Goal: Task Accomplishment & Management: Manage account settings

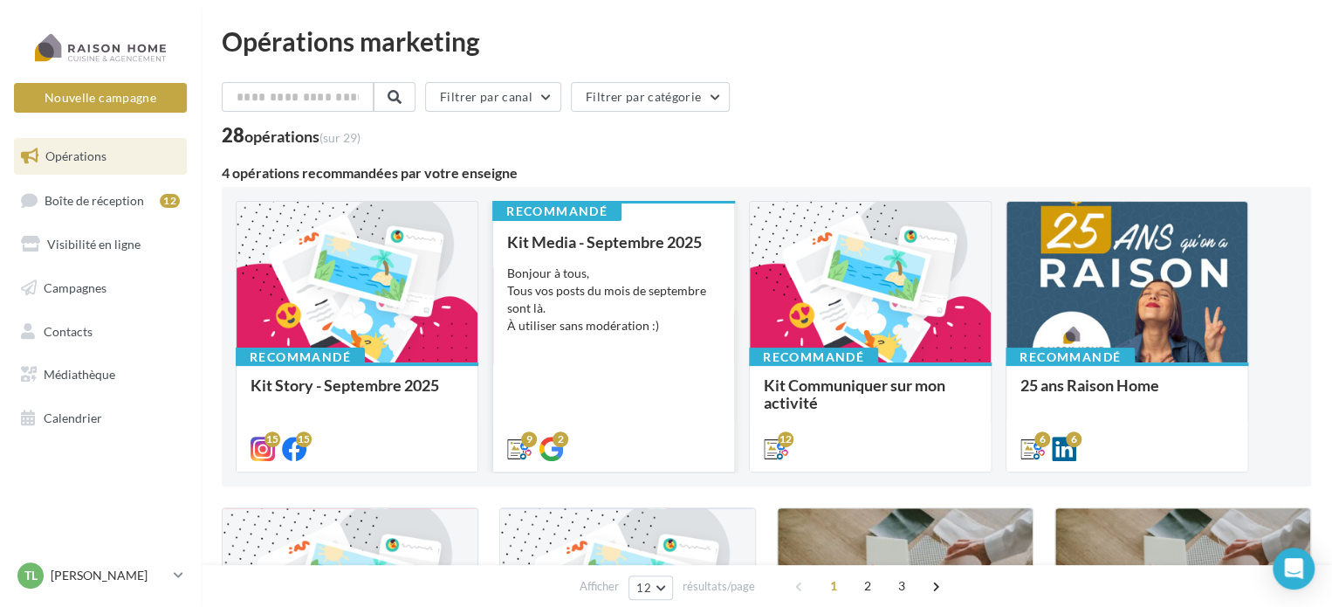
click at [614, 302] on div "Bonjour à tous, Tous vos posts du mois de septembre sont là. À utiliser sans mo…" at bounding box center [613, 299] width 213 height 70
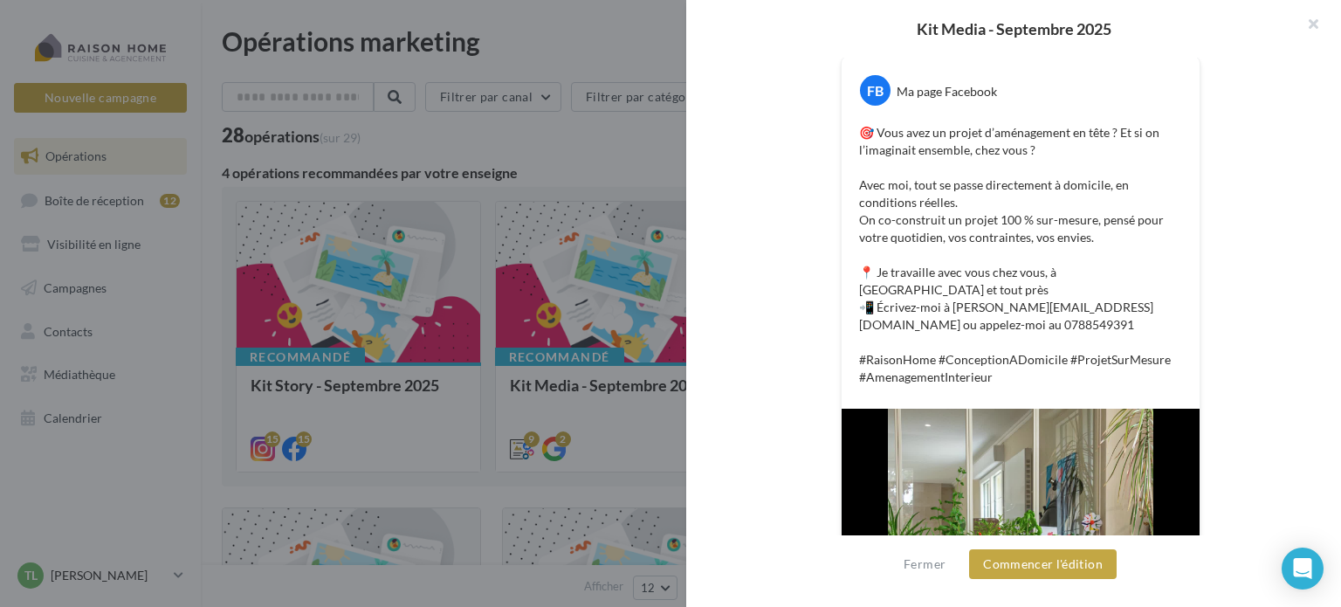
scroll to position [325, 0]
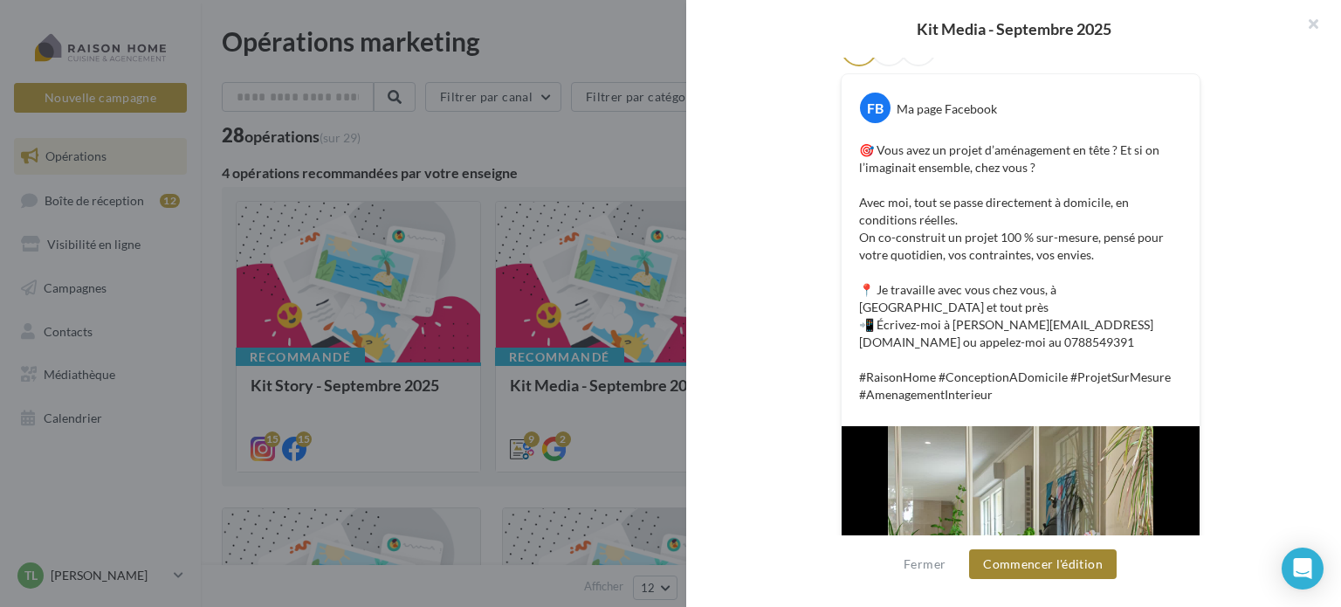
click at [1093, 572] on button "Commencer l'édition" at bounding box center [1043, 564] width 148 height 30
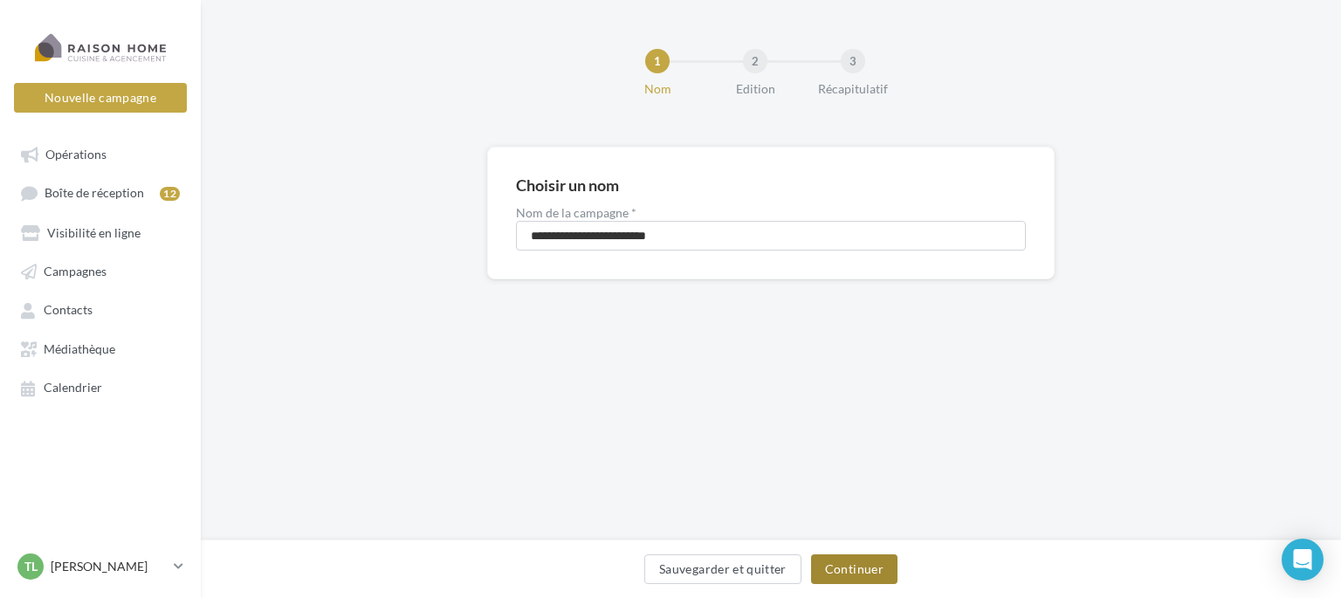
click at [820, 573] on button "Continuer" at bounding box center [854, 569] width 86 height 30
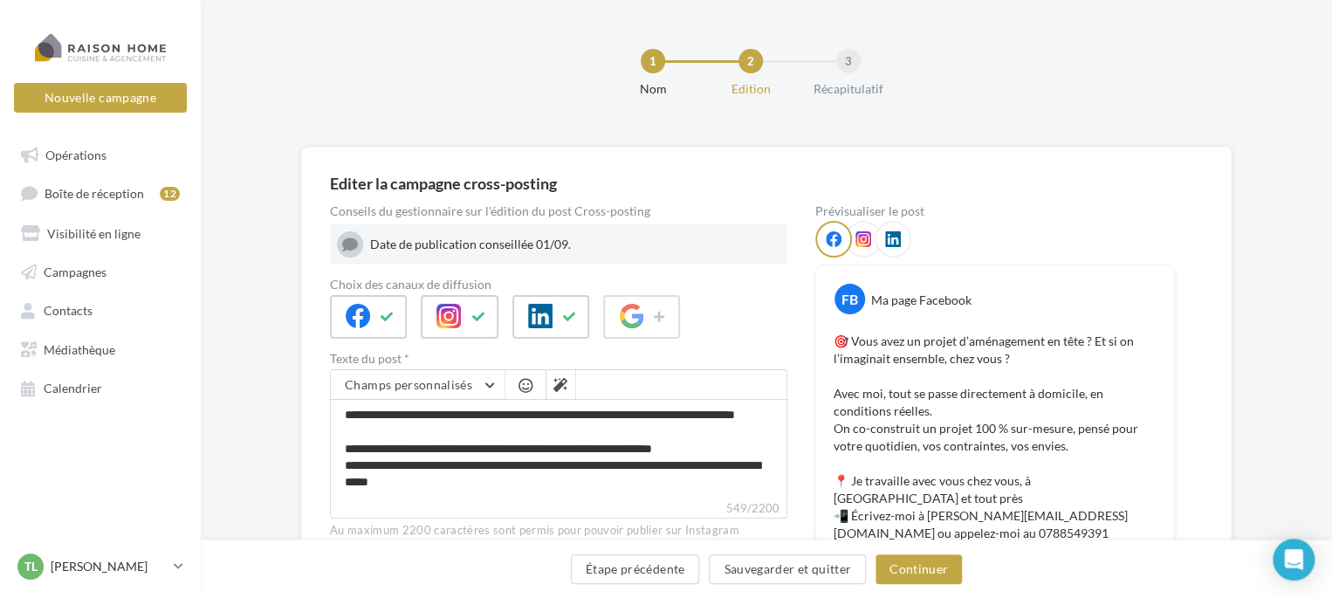
click at [864, 231] on icon at bounding box center [863, 239] width 16 height 16
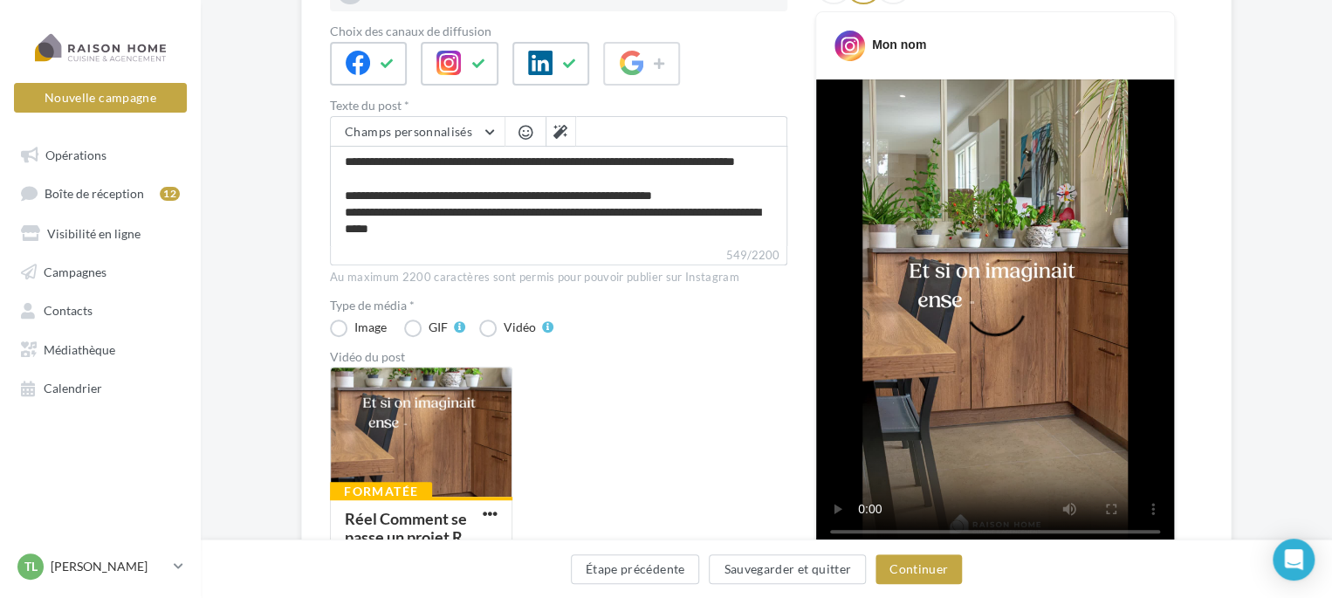
scroll to position [262, 0]
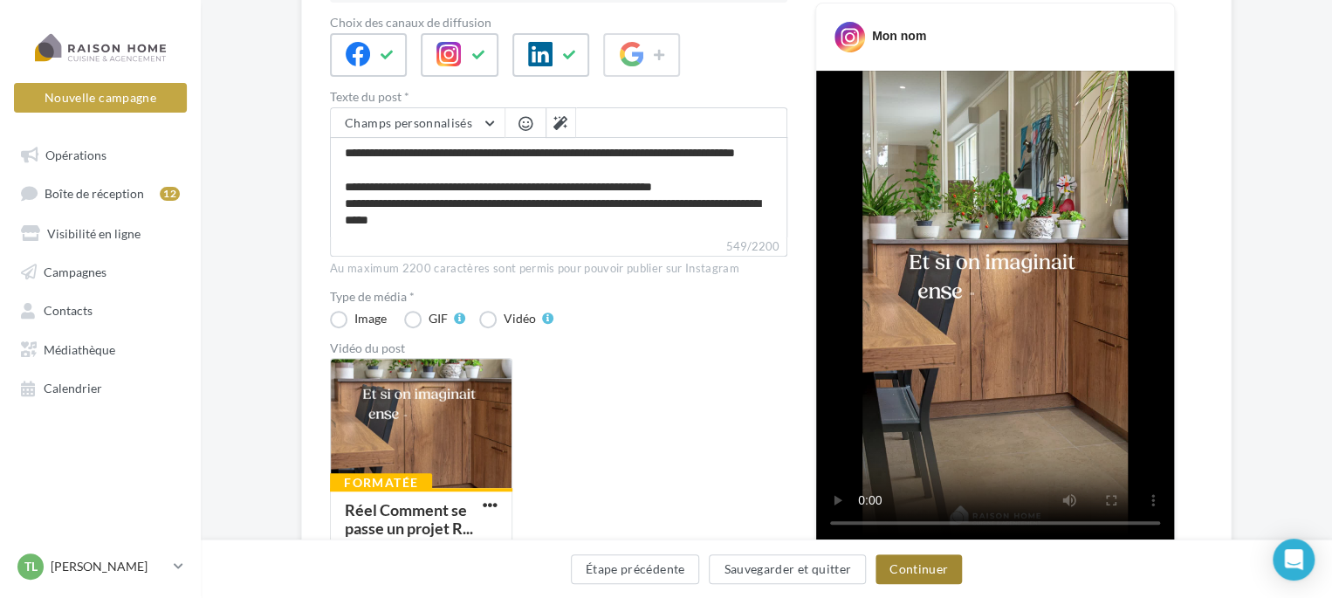
click at [917, 576] on button "Continuer" at bounding box center [919, 569] width 86 height 30
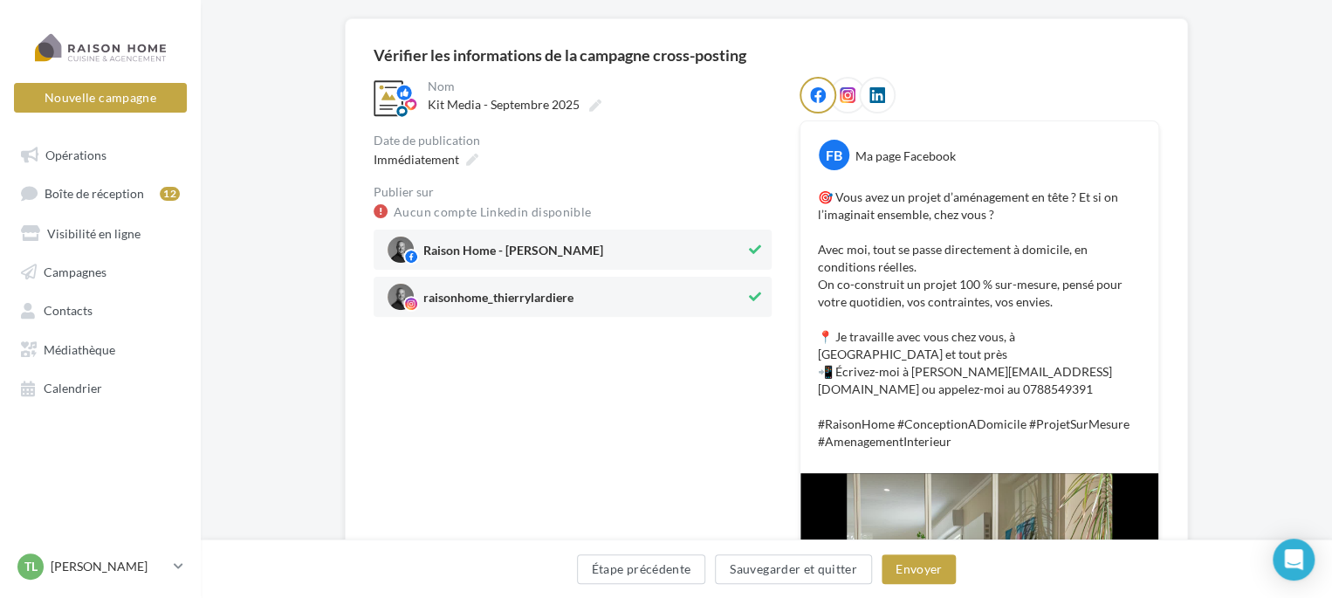
scroll to position [87, 0]
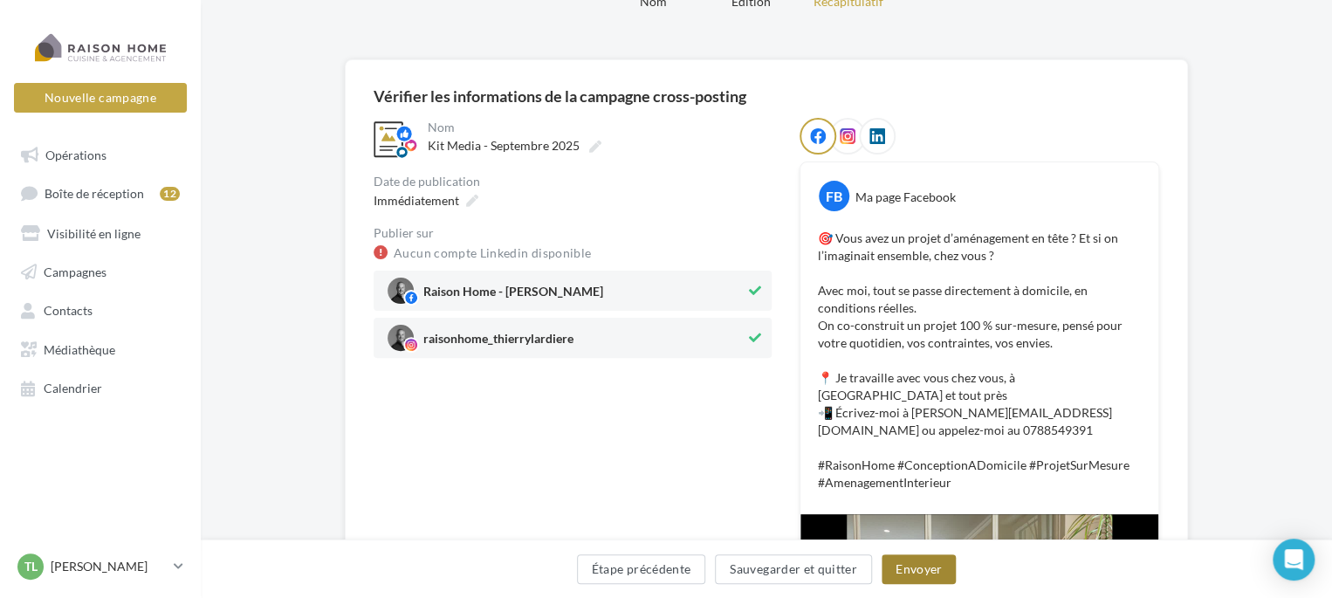
click at [932, 573] on button "Envoyer" at bounding box center [919, 569] width 74 height 30
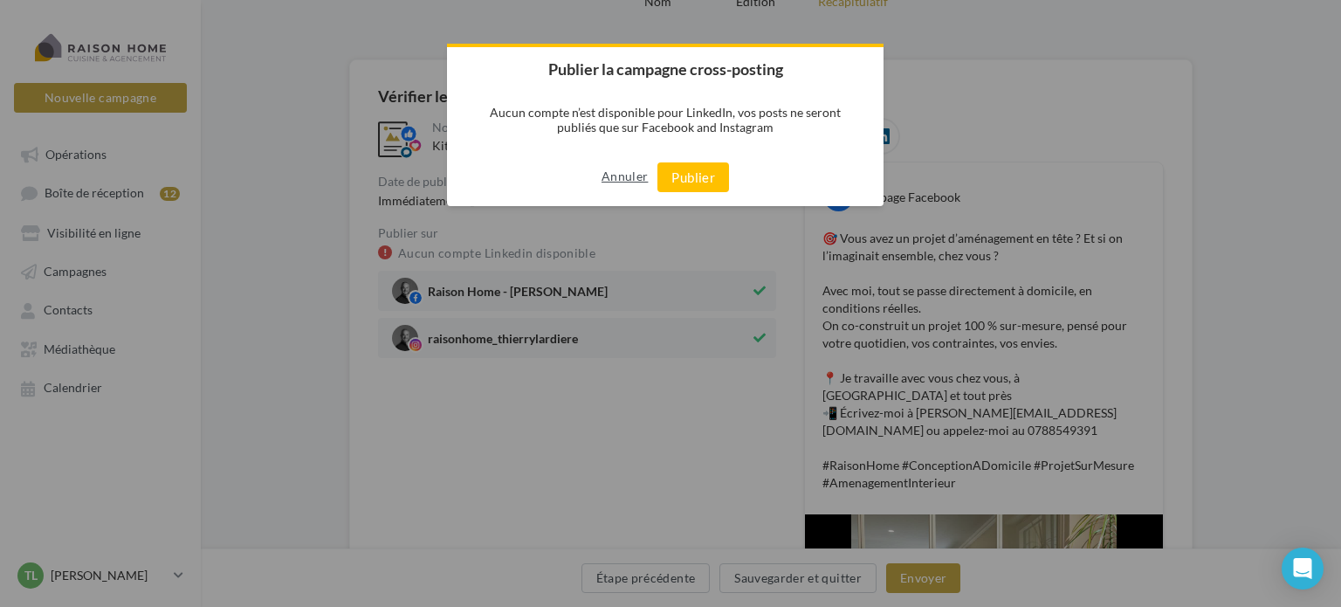
click at [635, 167] on button "Annuler" at bounding box center [624, 176] width 46 height 28
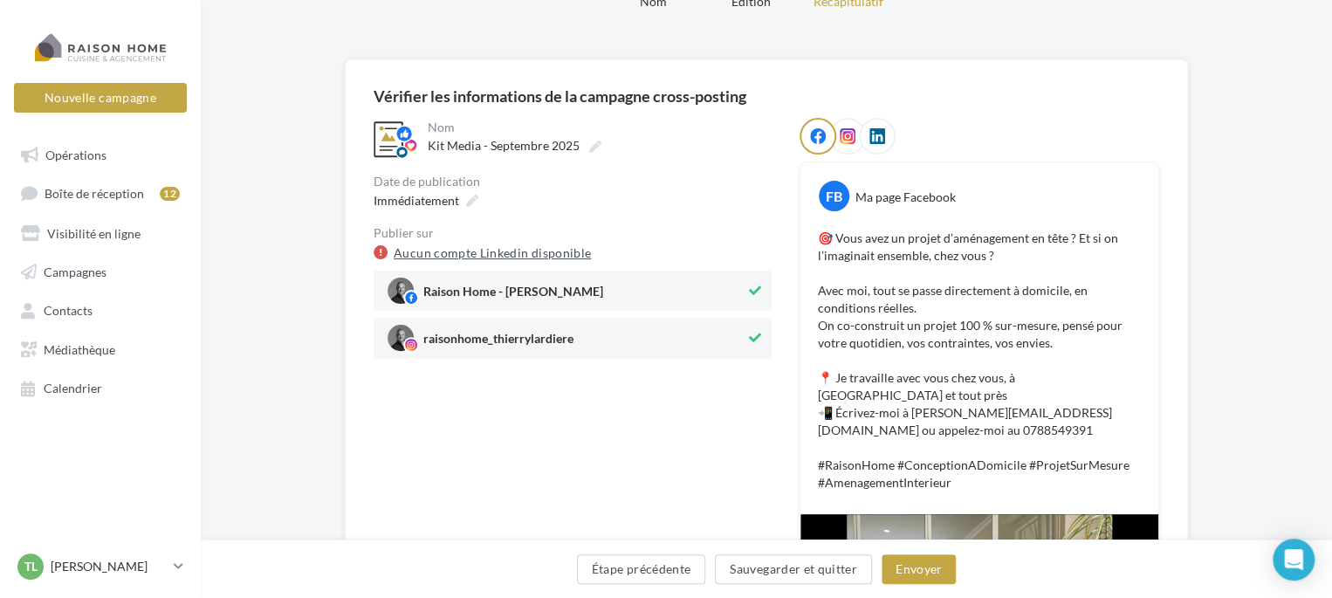
click at [518, 245] on link "Aucun compte Linkedin disponible" at bounding box center [492, 253] width 197 height 21
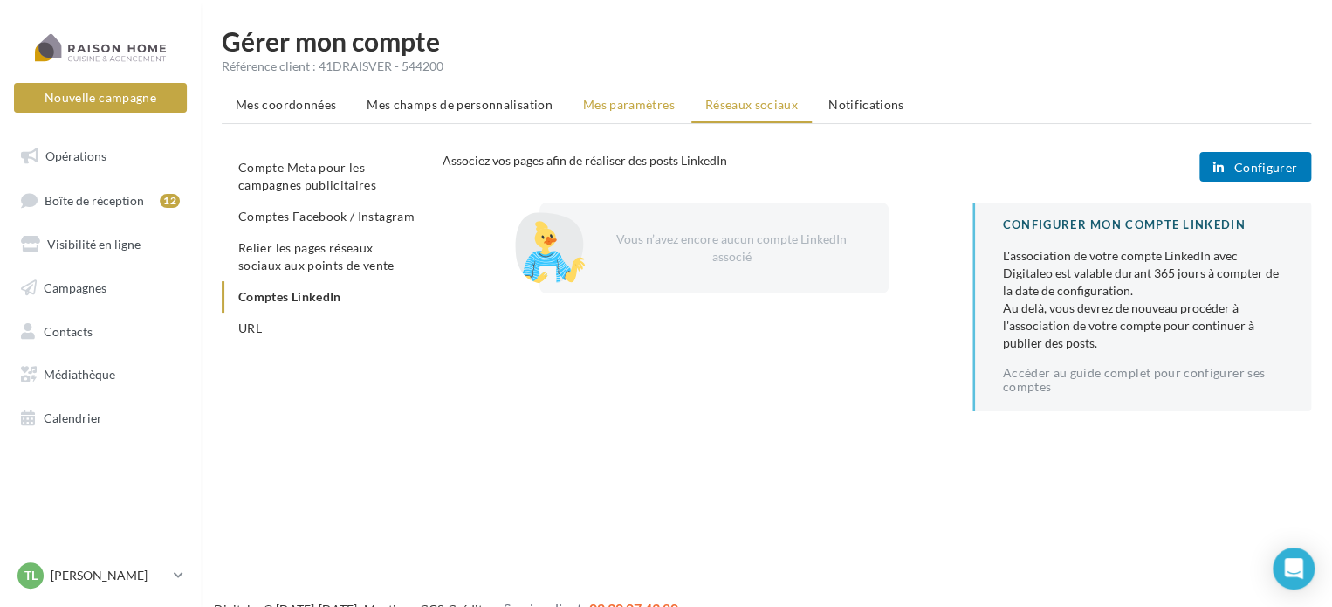
click at [618, 102] on span "Mes paramètres" at bounding box center [629, 104] width 92 height 15
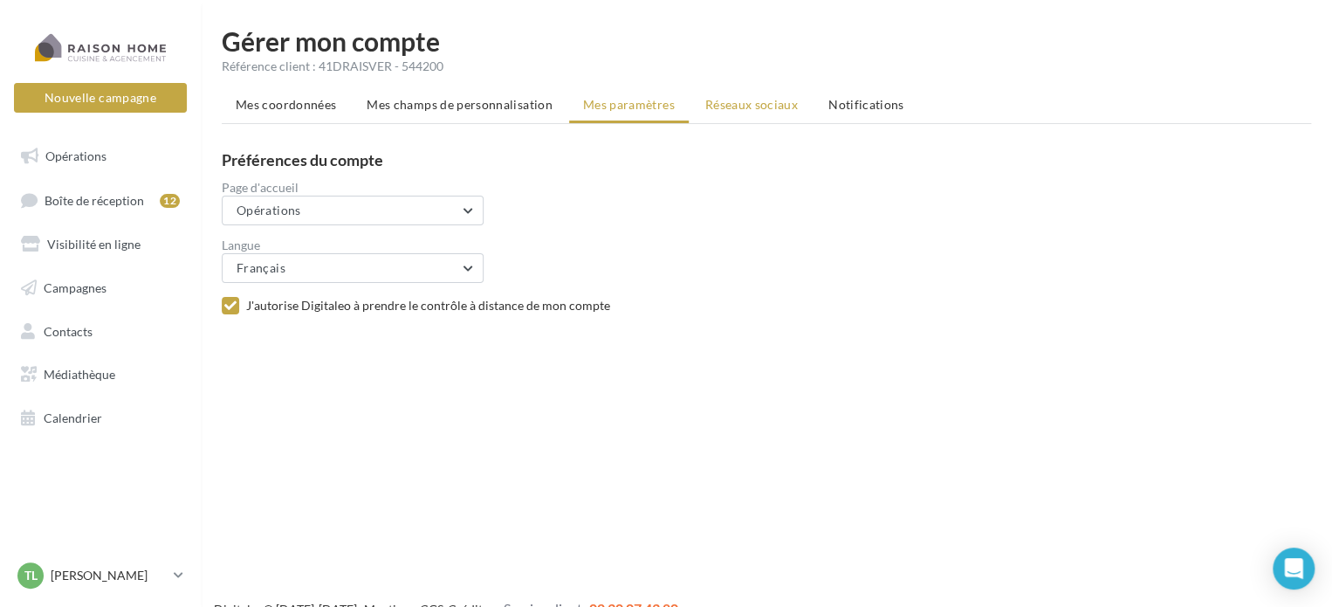
click at [766, 107] on span "Réseaux sociaux" at bounding box center [751, 104] width 93 height 15
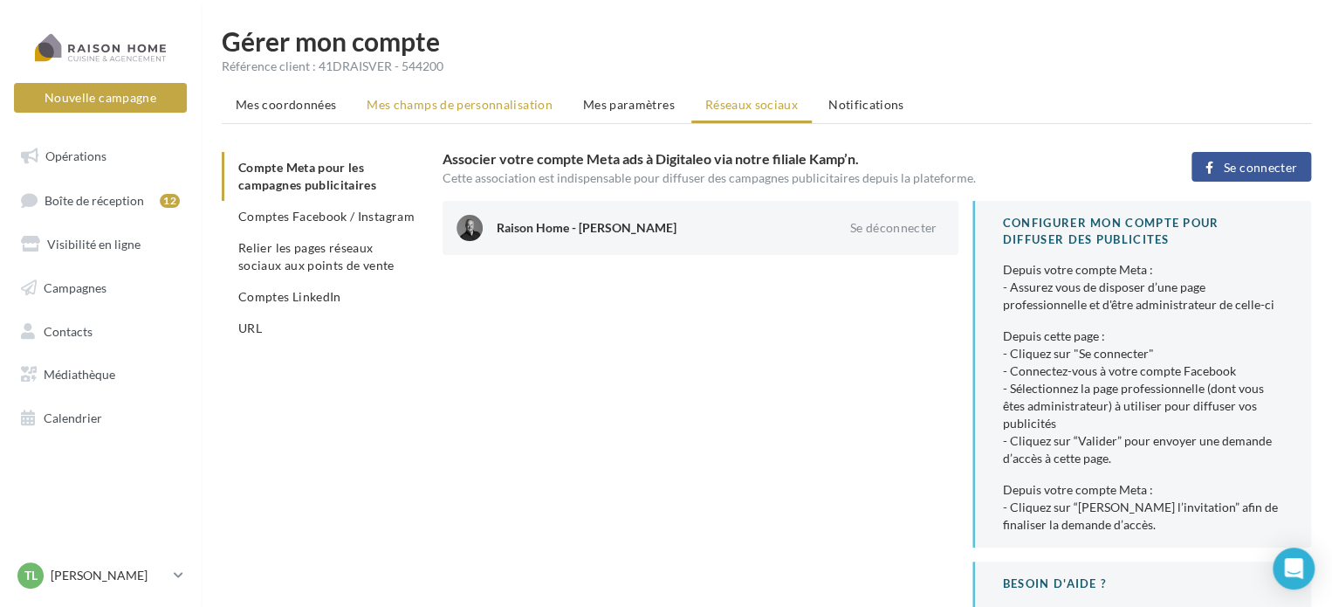
click at [426, 100] on span "Mes champs de personnalisation" at bounding box center [460, 104] width 186 height 15
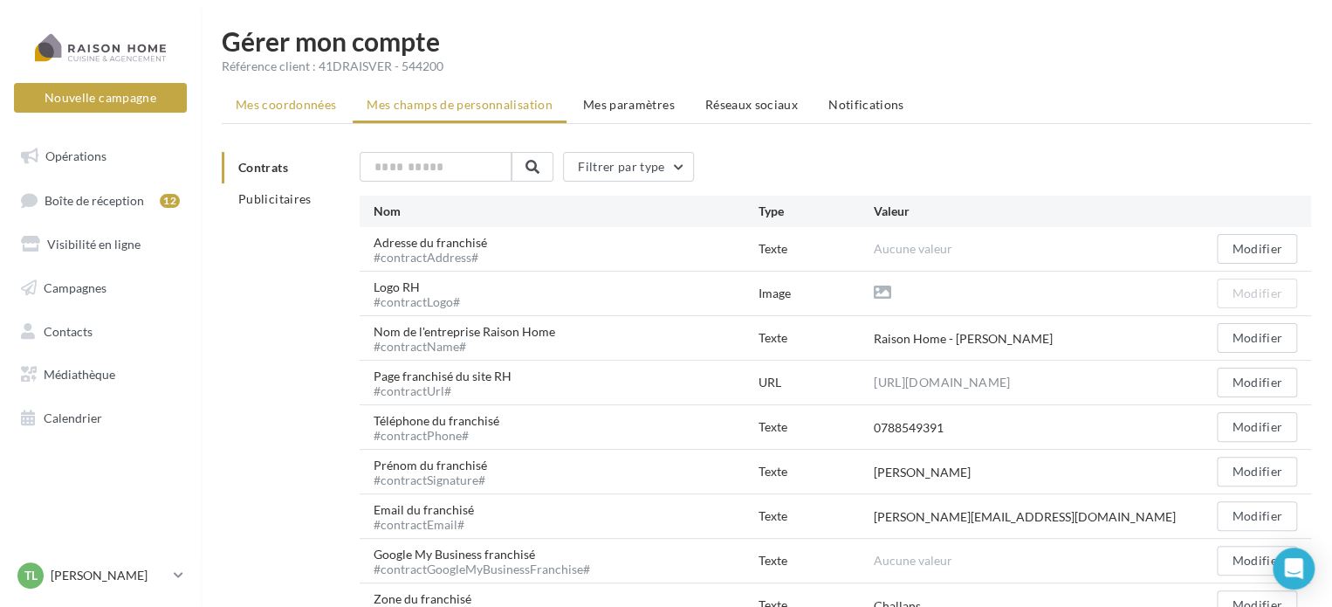
click at [294, 100] on span "Mes coordonnées" at bounding box center [286, 104] width 100 height 15
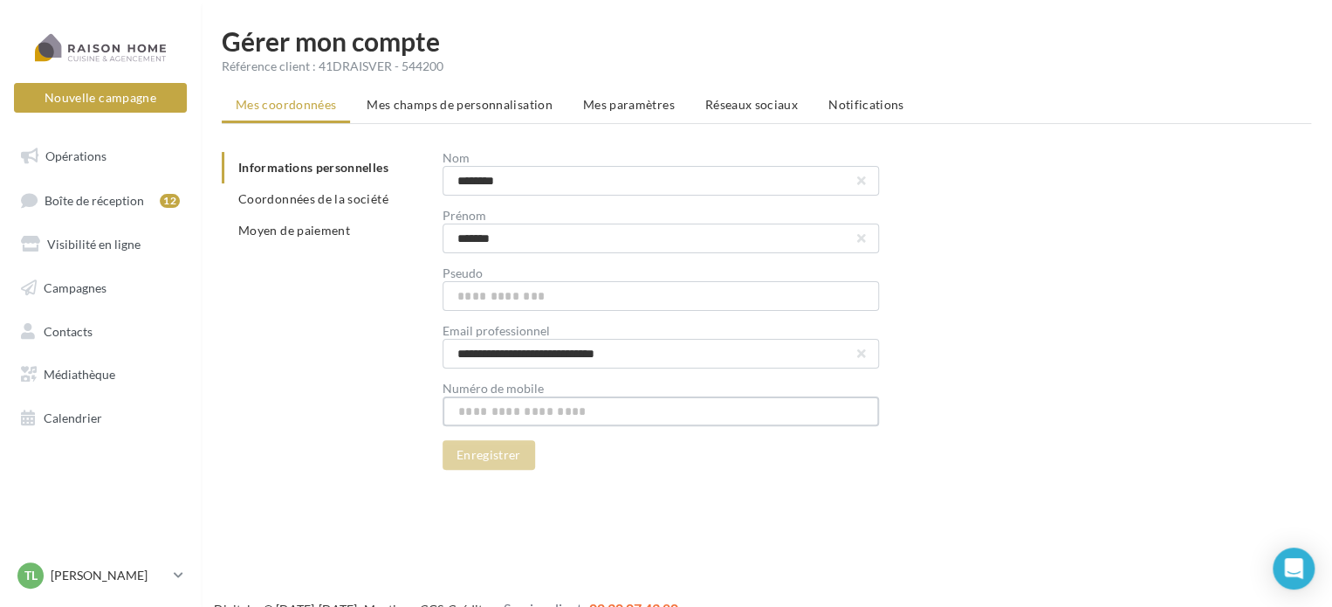
click at [579, 415] on input "text" at bounding box center [661, 411] width 436 height 30
type input "**********"
click at [476, 464] on button "Enregistrer" at bounding box center [489, 455] width 93 height 30
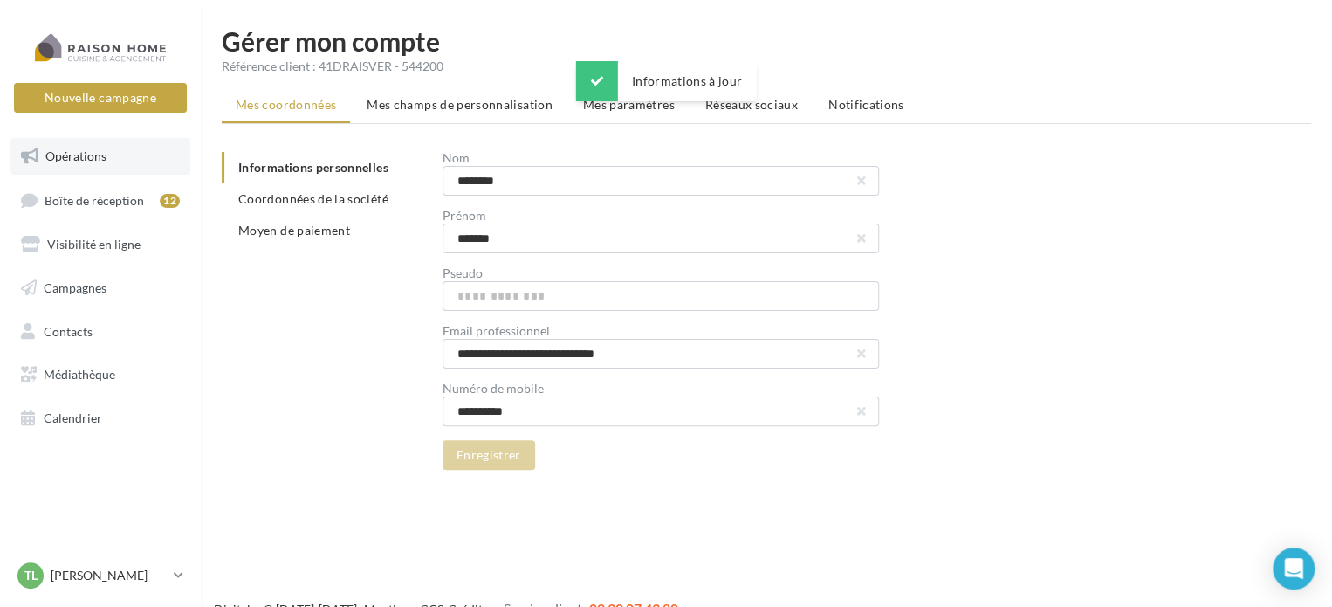
click at [91, 143] on link "Opérations" at bounding box center [100, 156] width 180 height 37
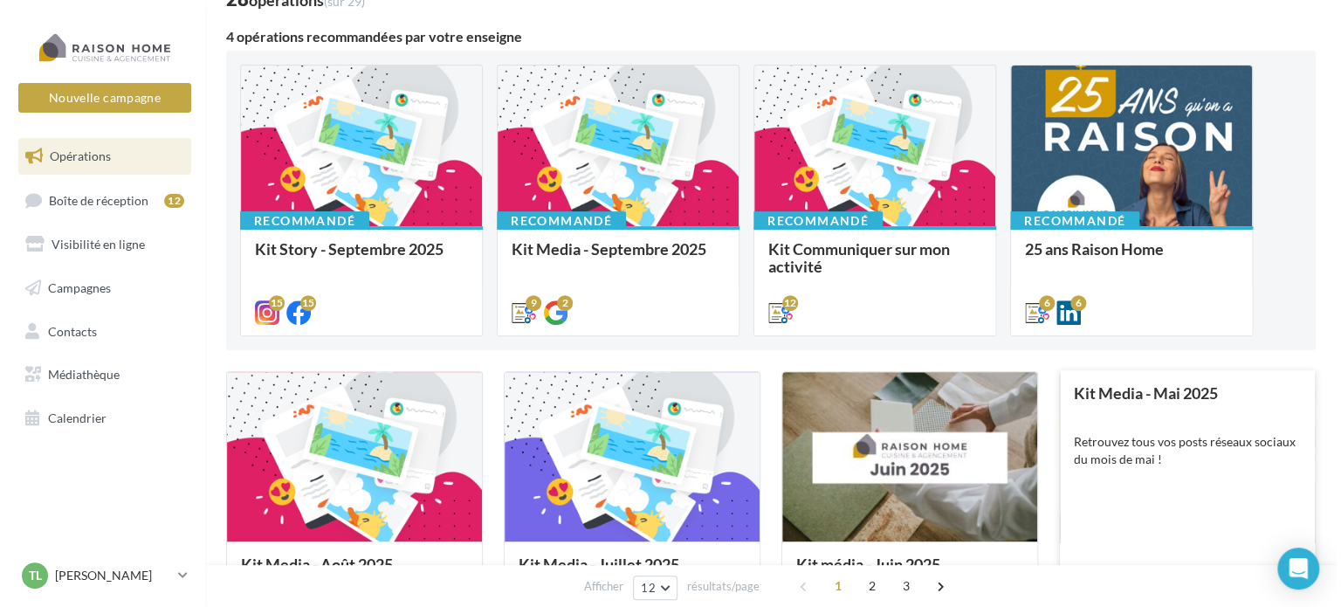
scroll to position [175, 0]
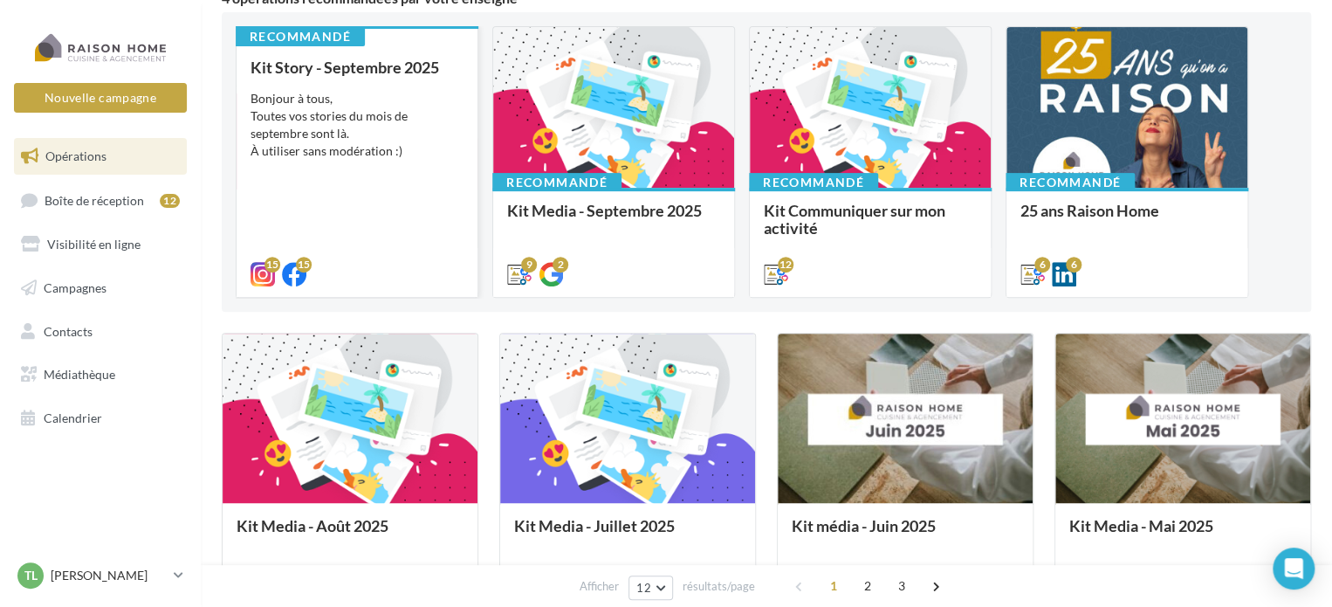
click at [371, 79] on div "Kit Story - [DATE] Bonjour à tous, Toutes vos stories du mois de septembre sont…" at bounding box center [357, 169] width 213 height 223
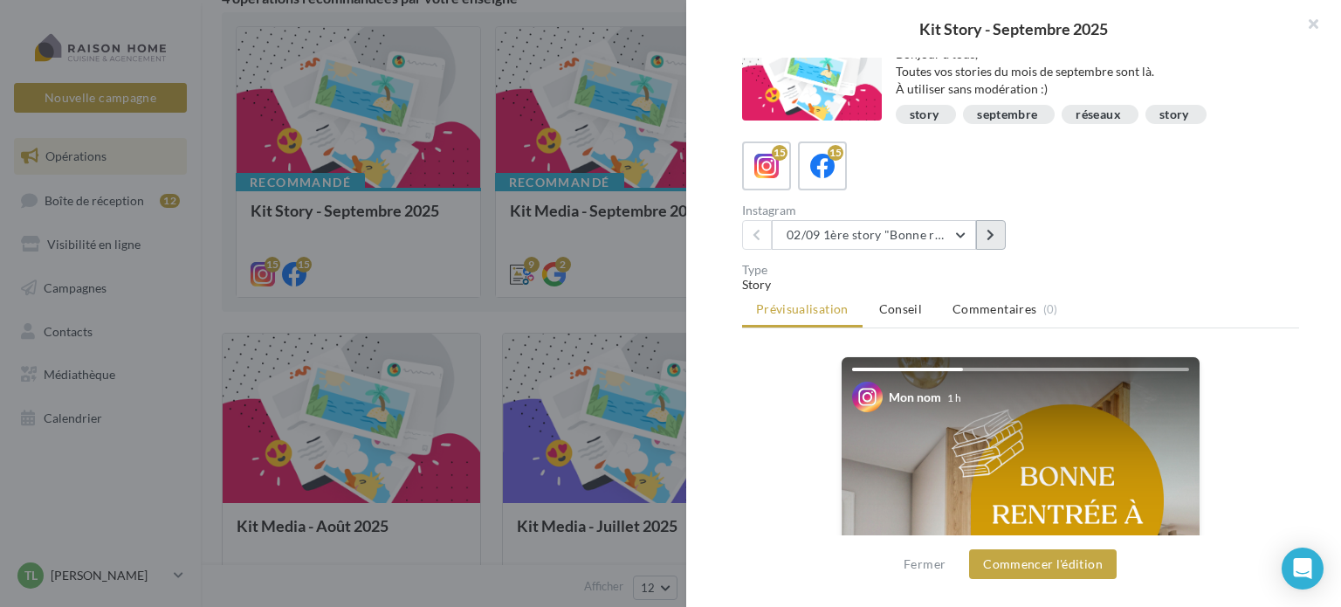
scroll to position [0, 0]
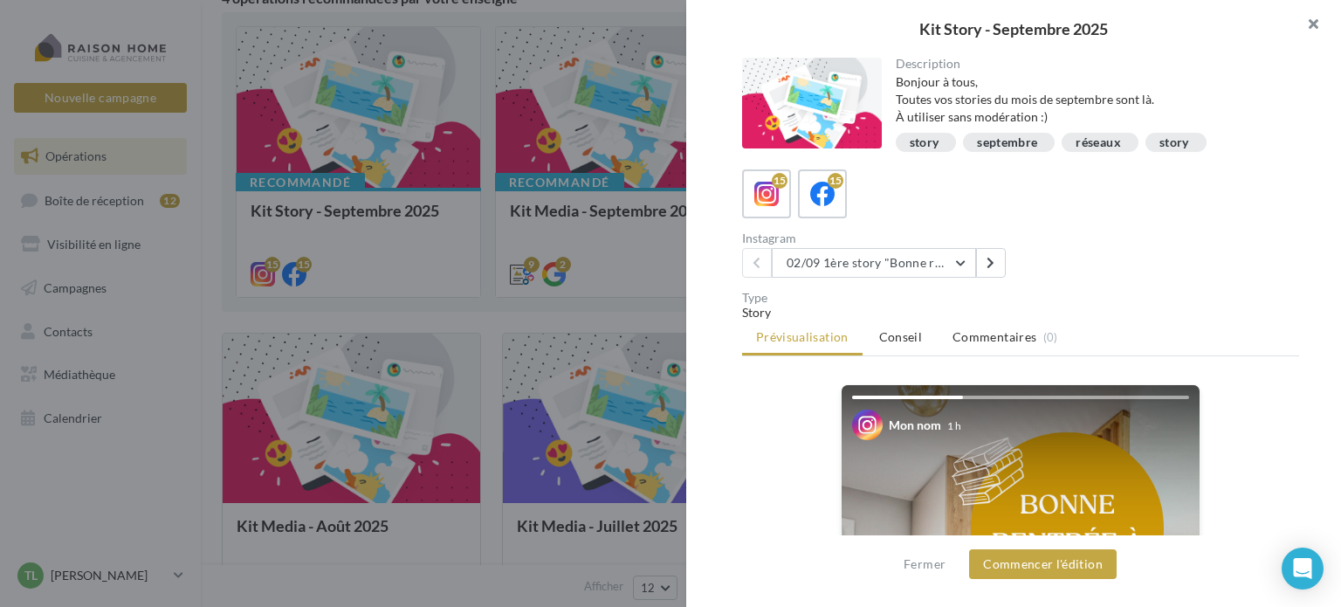
click at [1306, 20] on button "button" at bounding box center [1306, 26] width 70 height 52
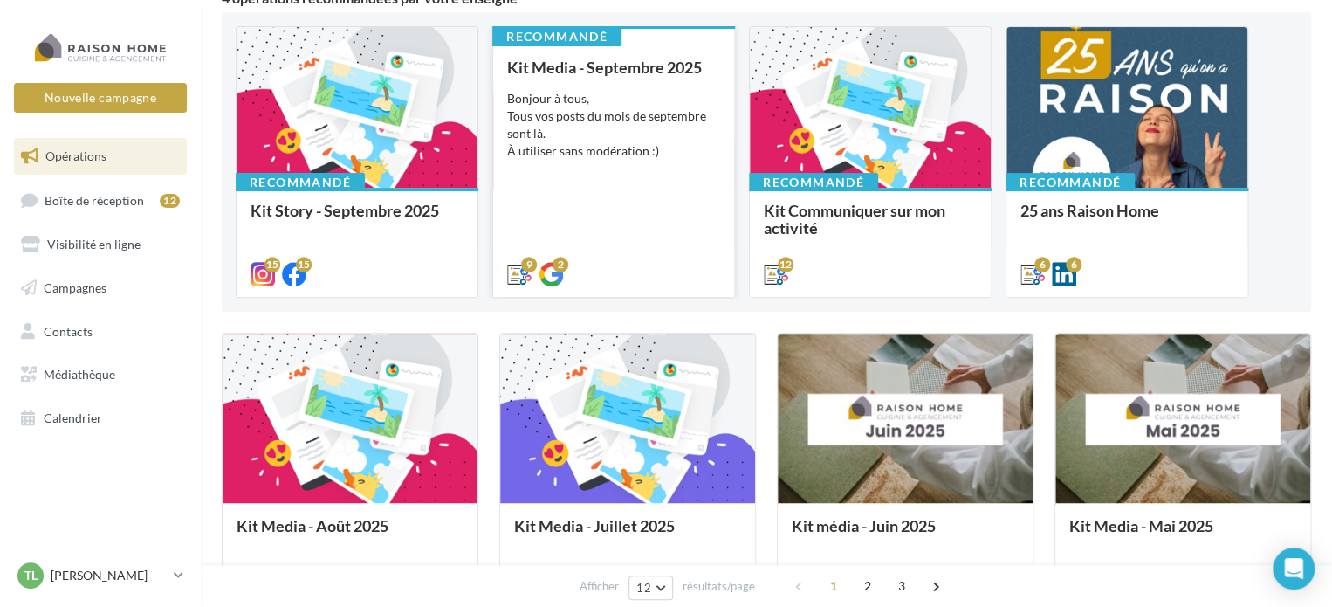
click at [604, 106] on div "Bonjour à tous, Tous vos posts du mois de septembre sont là. À utiliser sans mo…" at bounding box center [613, 125] width 213 height 70
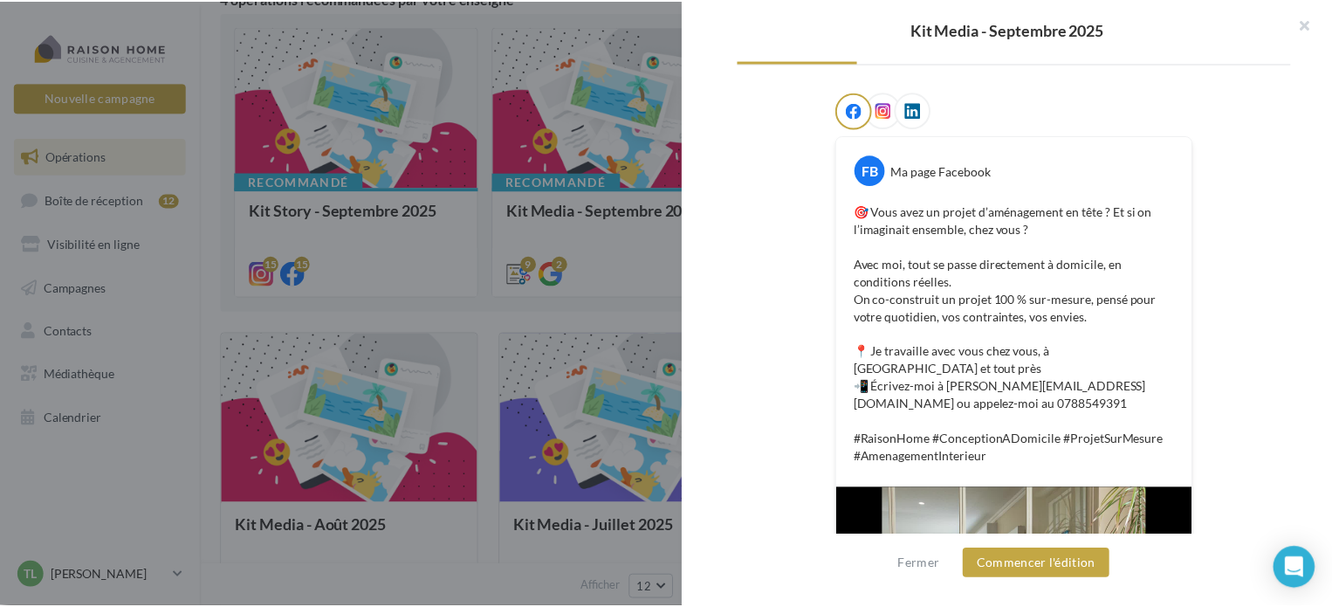
scroll to position [262, 0]
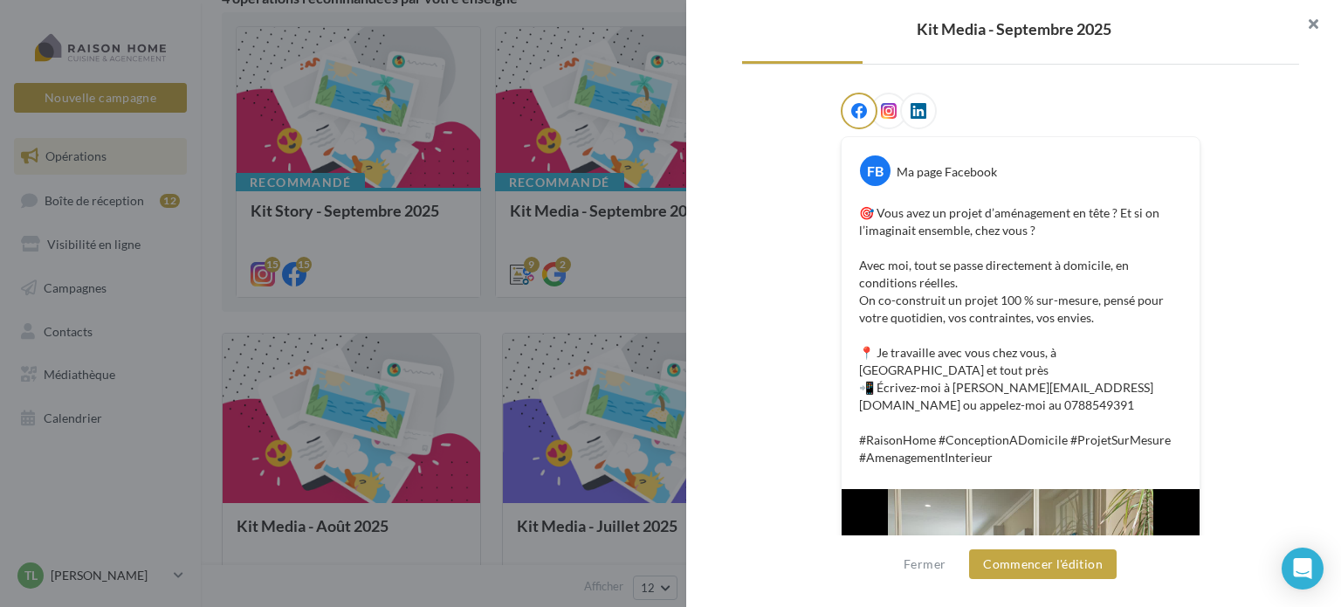
click at [1310, 17] on button "button" at bounding box center [1306, 26] width 70 height 52
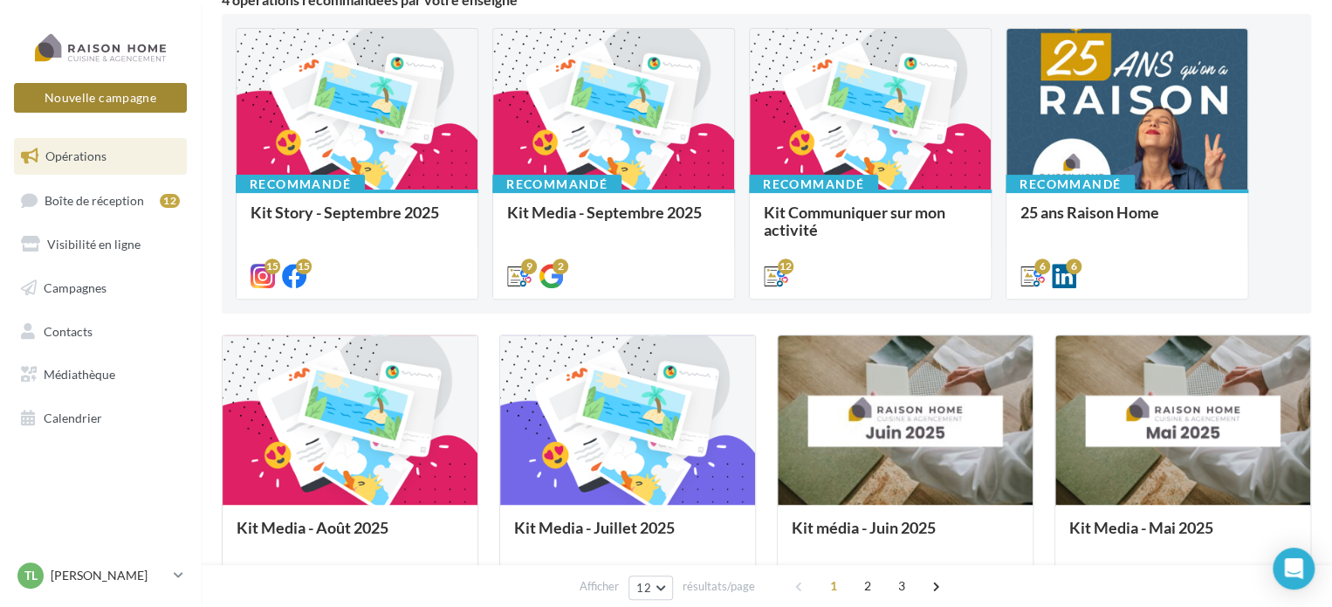
scroll to position [0, 0]
